Goal: Task Accomplishment & Management: Complete application form

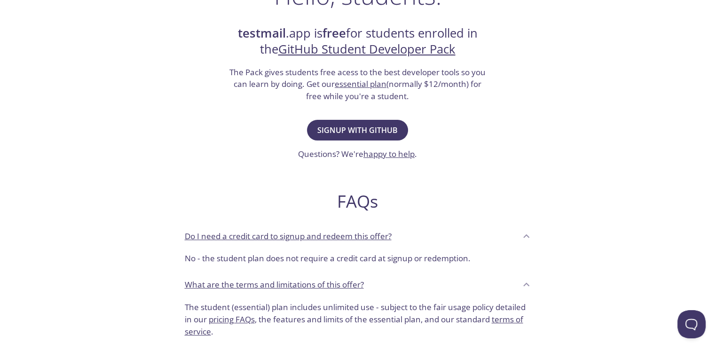
scroll to position [188, 0]
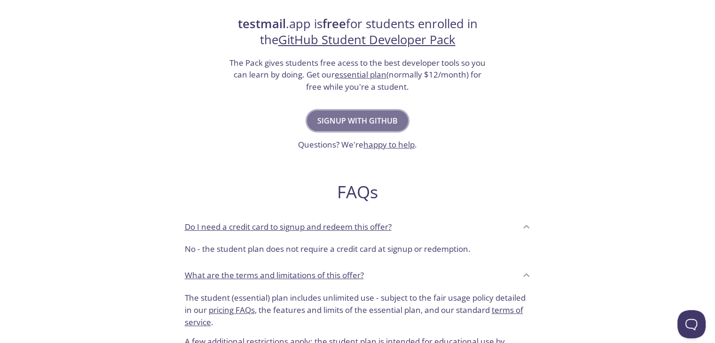
click at [372, 129] on button "Signup with GitHub" at bounding box center [357, 120] width 101 height 21
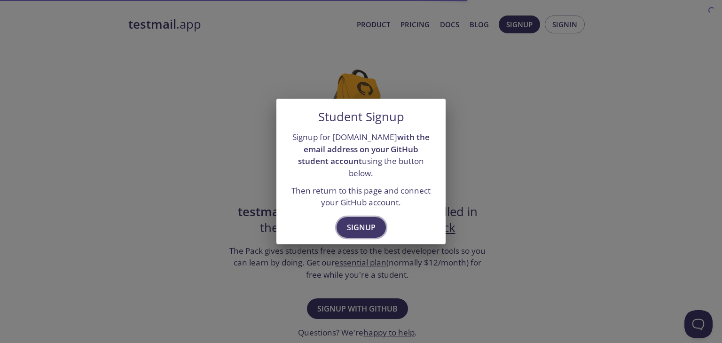
click at [357, 221] on span "Signup" at bounding box center [361, 227] width 29 height 13
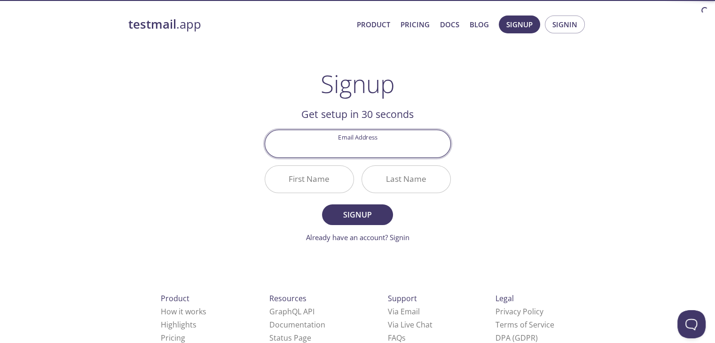
click at [366, 148] on input "Email Address" at bounding box center [357, 143] width 185 height 27
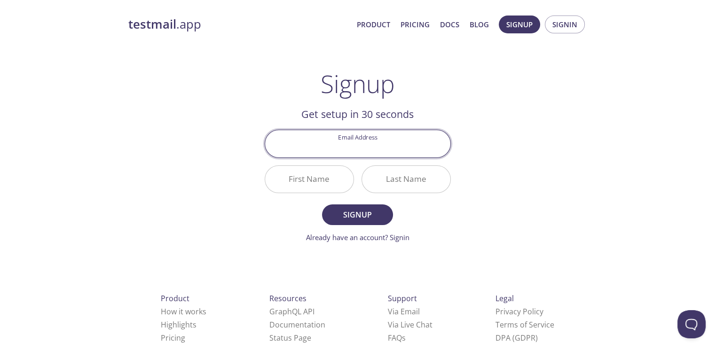
type input "[EMAIL_ADDRESS][DOMAIN_NAME]"
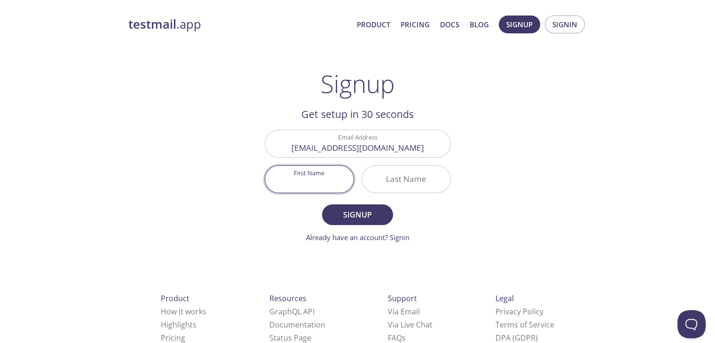
click at [316, 184] on input "First Name" at bounding box center [309, 179] width 88 height 27
type input "Agung"
click at [404, 177] on input "Last Name" at bounding box center [406, 179] width 88 height 27
type input "Sabillah"
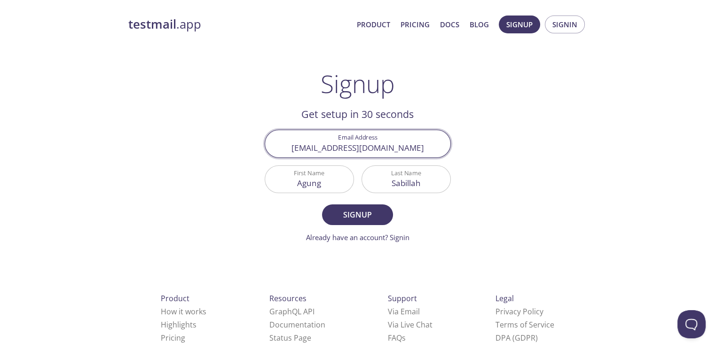
drag, startPoint x: 419, startPoint y: 150, endPoint x: 282, endPoint y: 147, distance: 136.8
click at [282, 147] on input "[EMAIL_ADDRESS][DOMAIN_NAME]" at bounding box center [357, 143] width 185 height 27
click at [606, 185] on div "testmail .app Product Pricing Docs Blog Signup Signin Signup Get setup in 30 se…" at bounding box center [357, 224] width 715 height 431
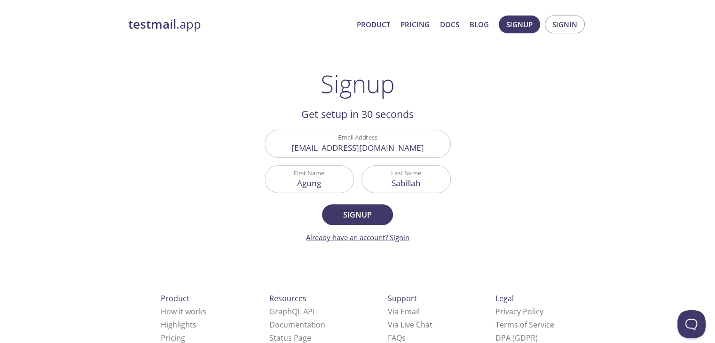
click at [396, 234] on link "Already have an account? Signin" at bounding box center [357, 237] width 103 height 9
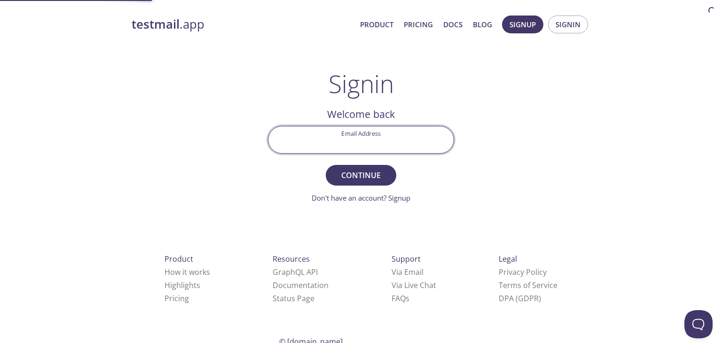
click at [344, 145] on input "Email Address" at bounding box center [360, 139] width 185 height 27
type input "[EMAIL_ADDRESS][DOMAIN_NAME]"
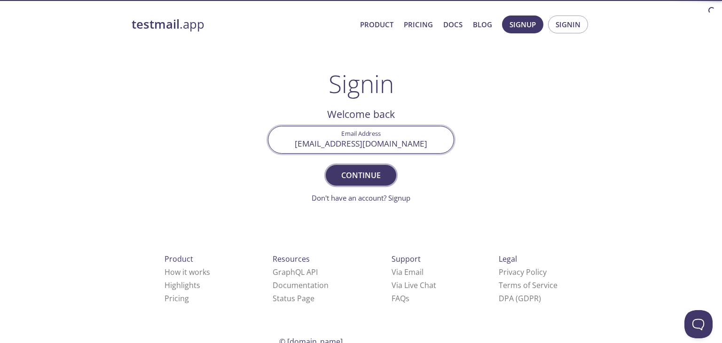
click at [360, 177] on span "Continue" at bounding box center [361, 175] width 50 height 13
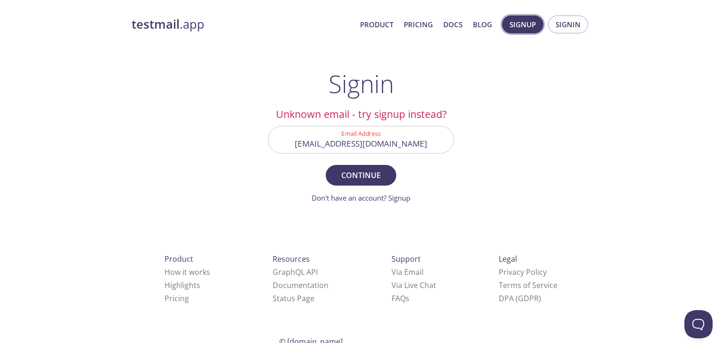
click at [528, 23] on span "Signup" at bounding box center [522, 24] width 26 height 12
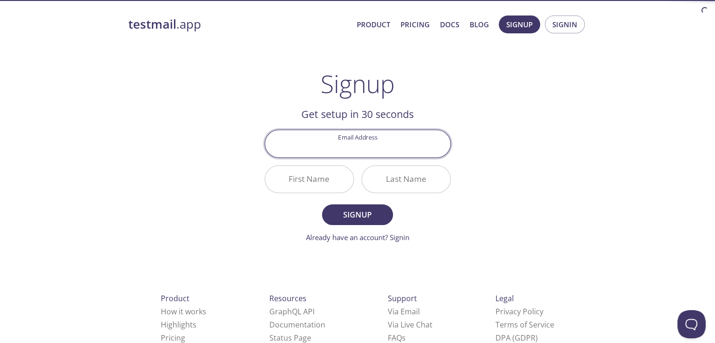
click at [361, 156] on input "Email Address" at bounding box center [357, 143] width 185 height 27
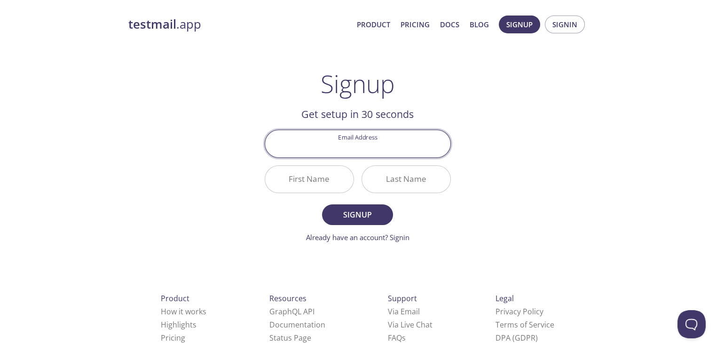
type input "[EMAIL_ADDRESS][DOMAIN_NAME]"
click at [311, 179] on input "First Name" at bounding box center [309, 179] width 88 height 27
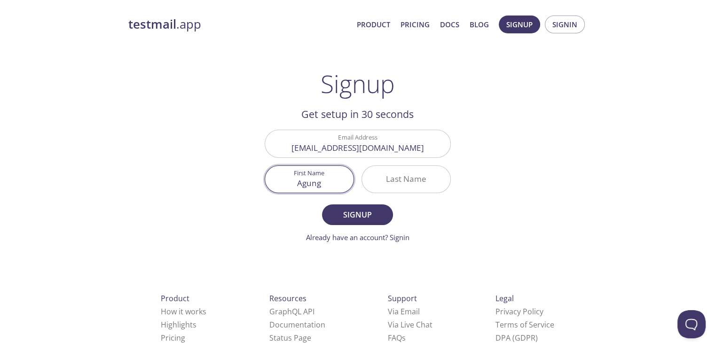
type input "Agung"
click at [390, 181] on input "Last Name" at bounding box center [406, 179] width 88 height 27
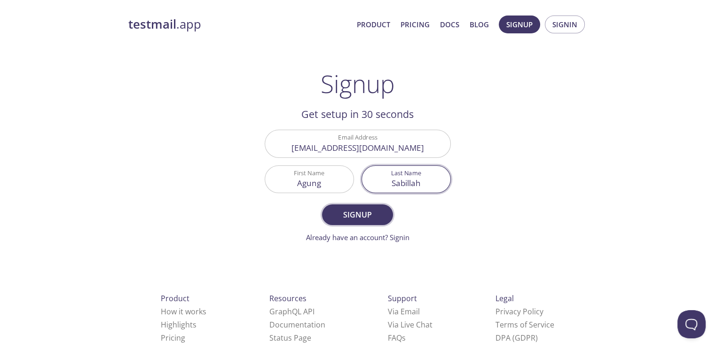
type input "Sabillah"
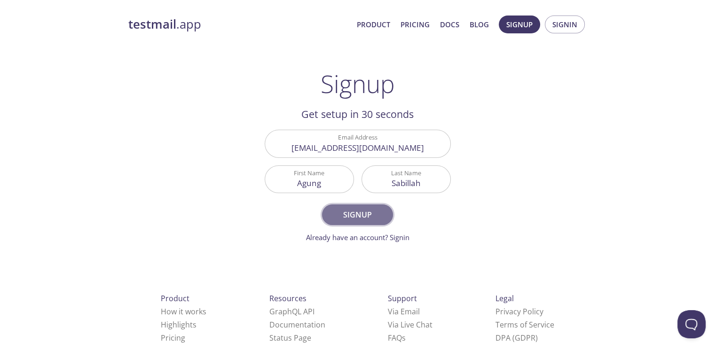
click at [376, 216] on span "Signup" at bounding box center [357, 214] width 50 height 13
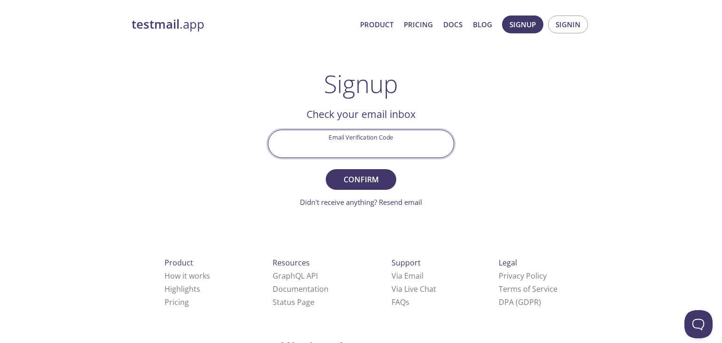
click at [348, 141] on input "Email Verification Code" at bounding box center [360, 143] width 185 height 27
paste input "JJH71TM"
type input "JJH71TM"
click at [342, 179] on span "Confirm" at bounding box center [361, 179] width 50 height 13
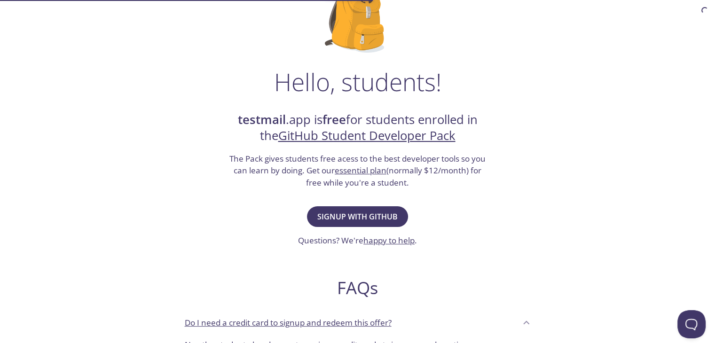
scroll to position [94, 0]
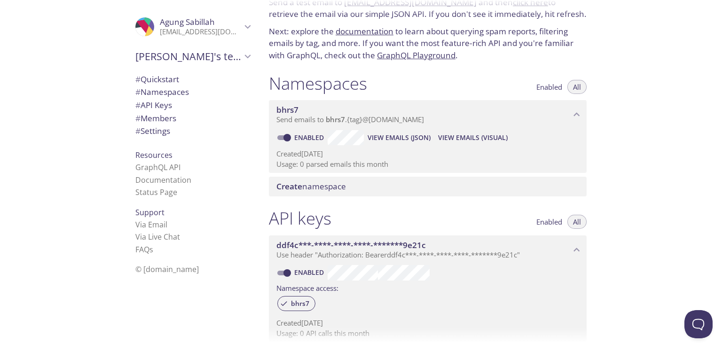
scroll to position [141, 0]
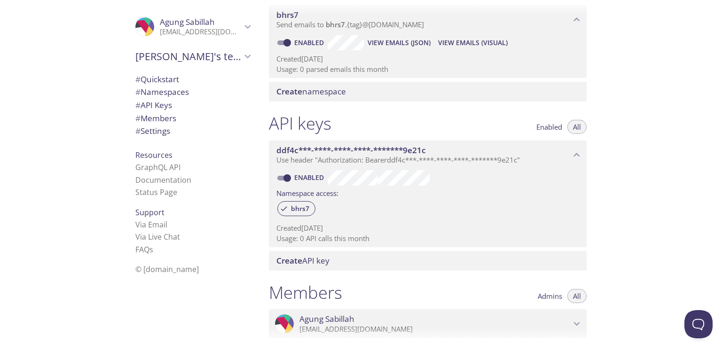
click at [572, 153] on icon "ddf4c***-****-****-****-*******9e21c API key" at bounding box center [576, 155] width 12 height 12
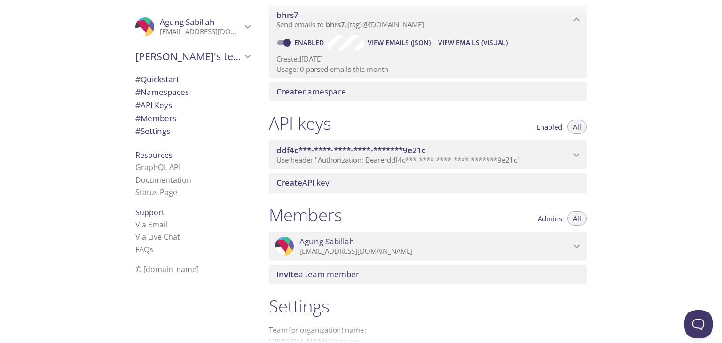
click at [572, 153] on icon "ddf4c***-****-****-****-*******9e21c API key" at bounding box center [576, 155] width 12 height 12
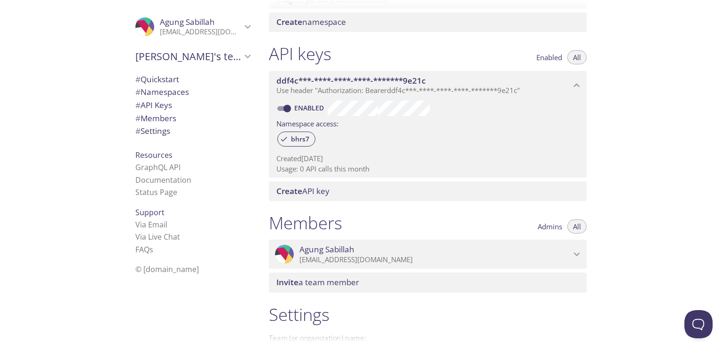
scroll to position [235, 0]
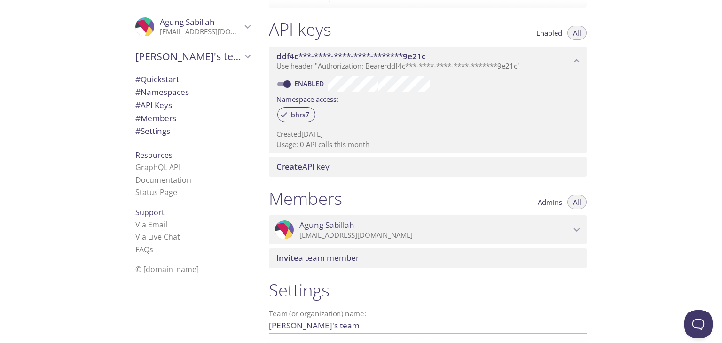
click at [554, 237] on p "[EMAIL_ADDRESS][DOMAIN_NAME]" at bounding box center [434, 235] width 271 height 9
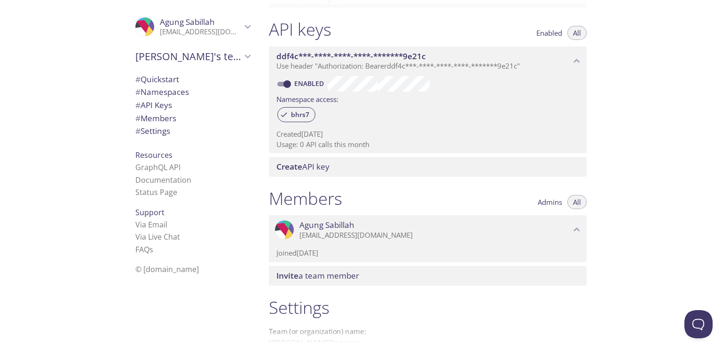
click at [520, 234] on p "[EMAIL_ADDRESS][DOMAIN_NAME]" at bounding box center [434, 235] width 271 height 9
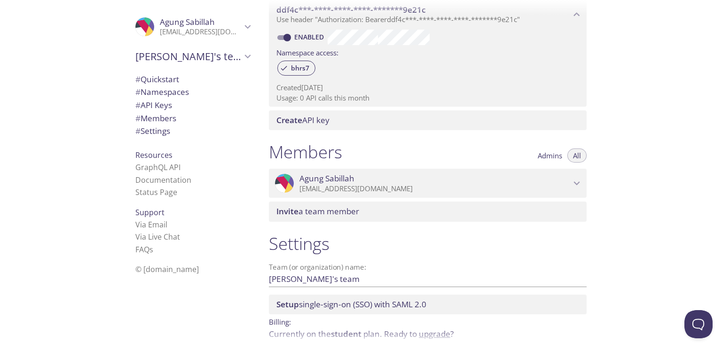
scroll to position [325, 0]
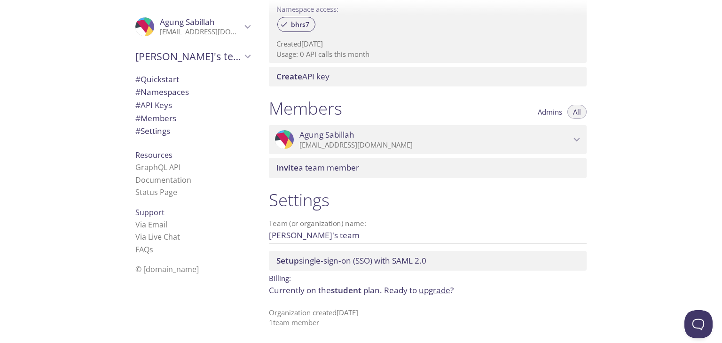
click at [389, 162] on div "Invite a team member" at bounding box center [428, 168] width 318 height 20
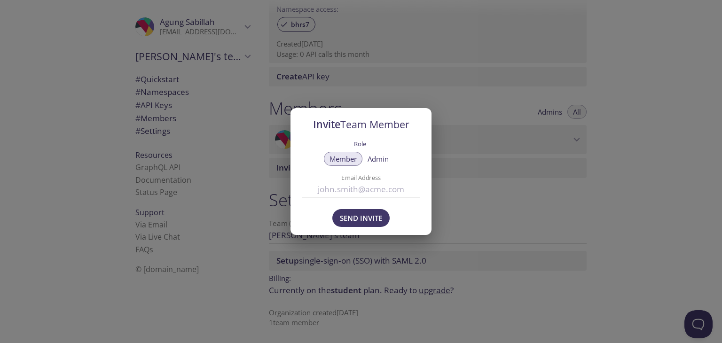
click at [466, 179] on div "Invite Team Member Role Member Admin Email Address Send Invite" at bounding box center [361, 171] width 722 height 343
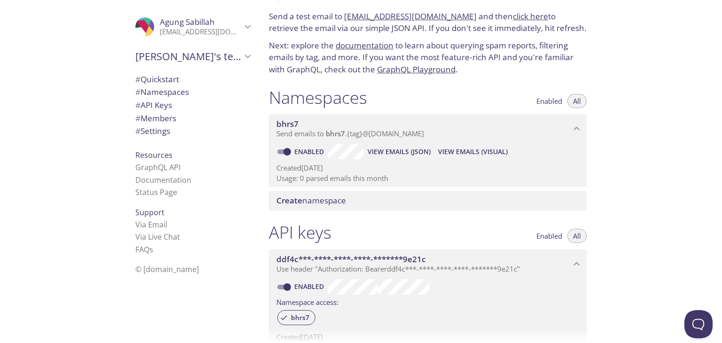
scroll to position [0, 0]
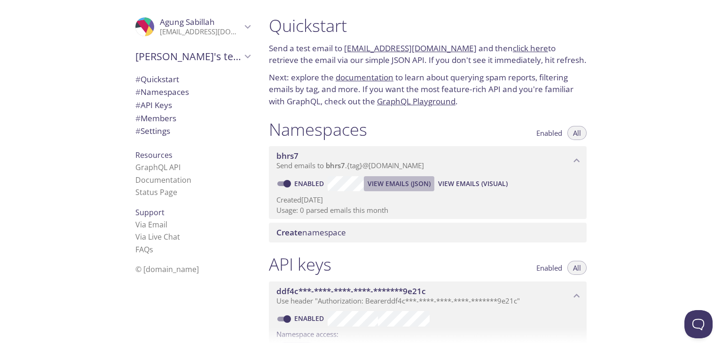
click at [382, 183] on span "View Emails (JSON)" at bounding box center [398, 183] width 63 height 11
click at [445, 181] on span "View Emails (Visual)" at bounding box center [473, 183] width 70 height 11
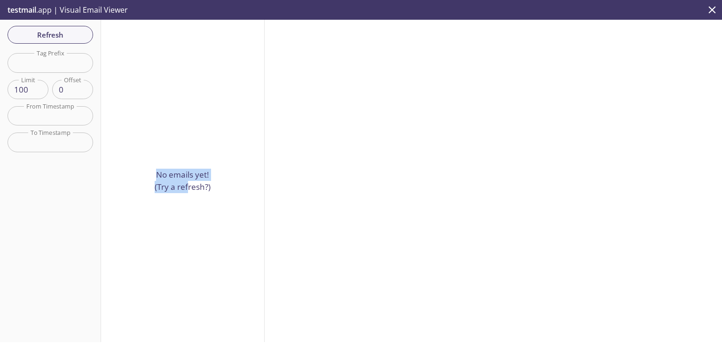
drag, startPoint x: 184, startPoint y: 185, endPoint x: 242, endPoint y: 155, distance: 66.0
click at [239, 164] on div "No emails yet! (Try a refresh?)" at bounding box center [183, 181] width 164 height 322
click at [158, 86] on div "No emails yet! (Try a refresh?)" at bounding box center [183, 181] width 164 height 322
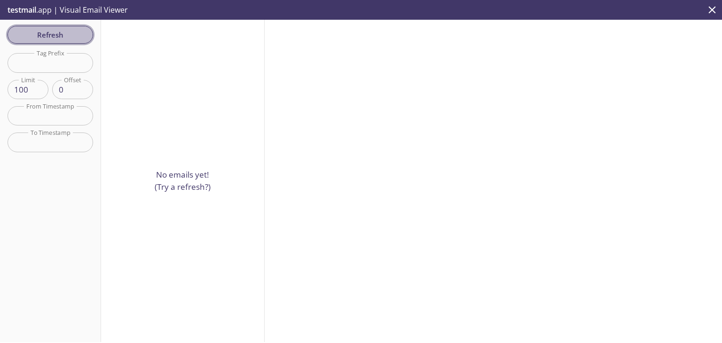
click at [73, 42] on button "Refresh" at bounding box center [51, 35] width 86 height 18
click at [710, 8] on icon "close" at bounding box center [712, 10] width 12 height 12
